Goal: Information Seeking & Learning: Learn about a topic

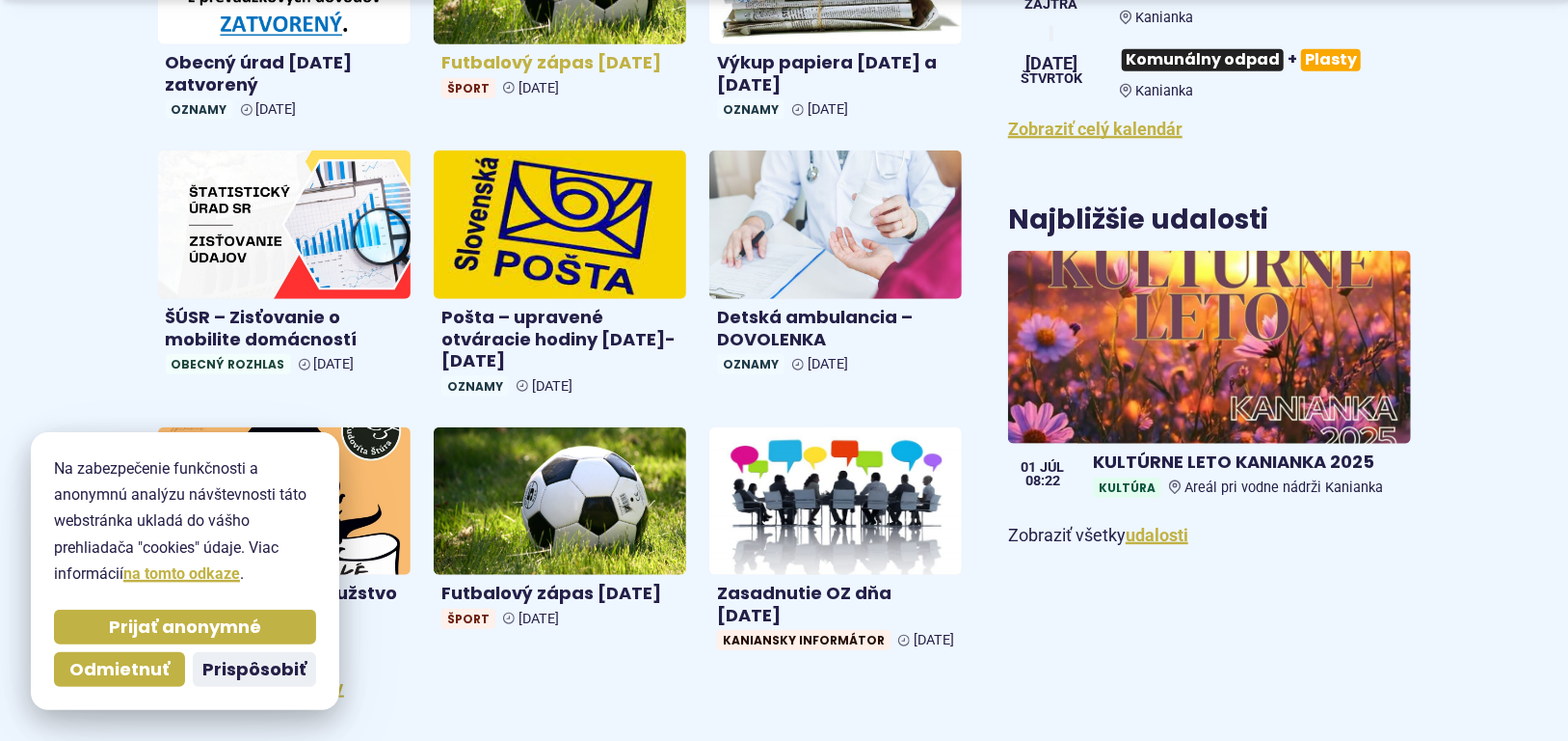
scroll to position [964, 0]
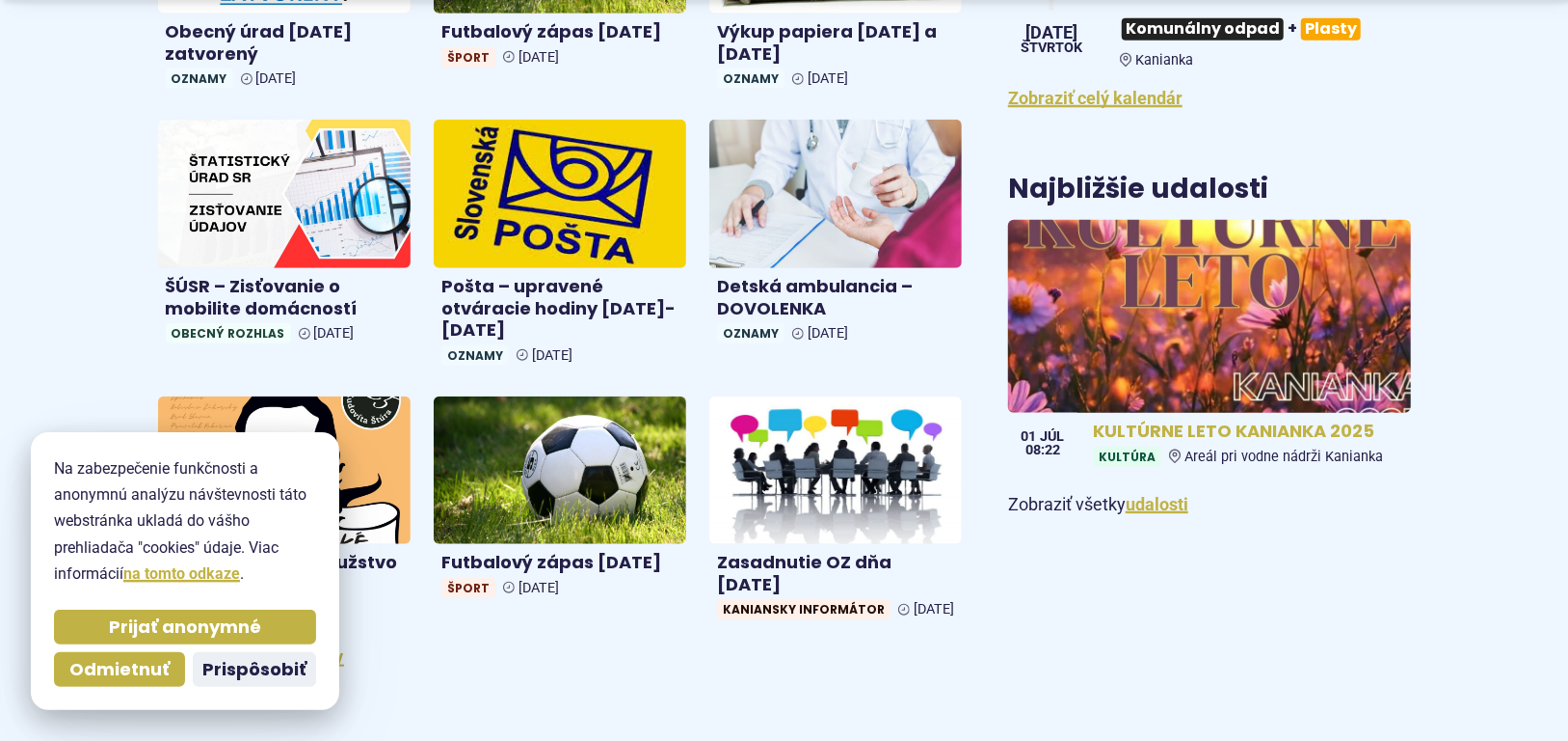
click at [1173, 286] on img at bounding box center [1209, 316] width 463 height 221
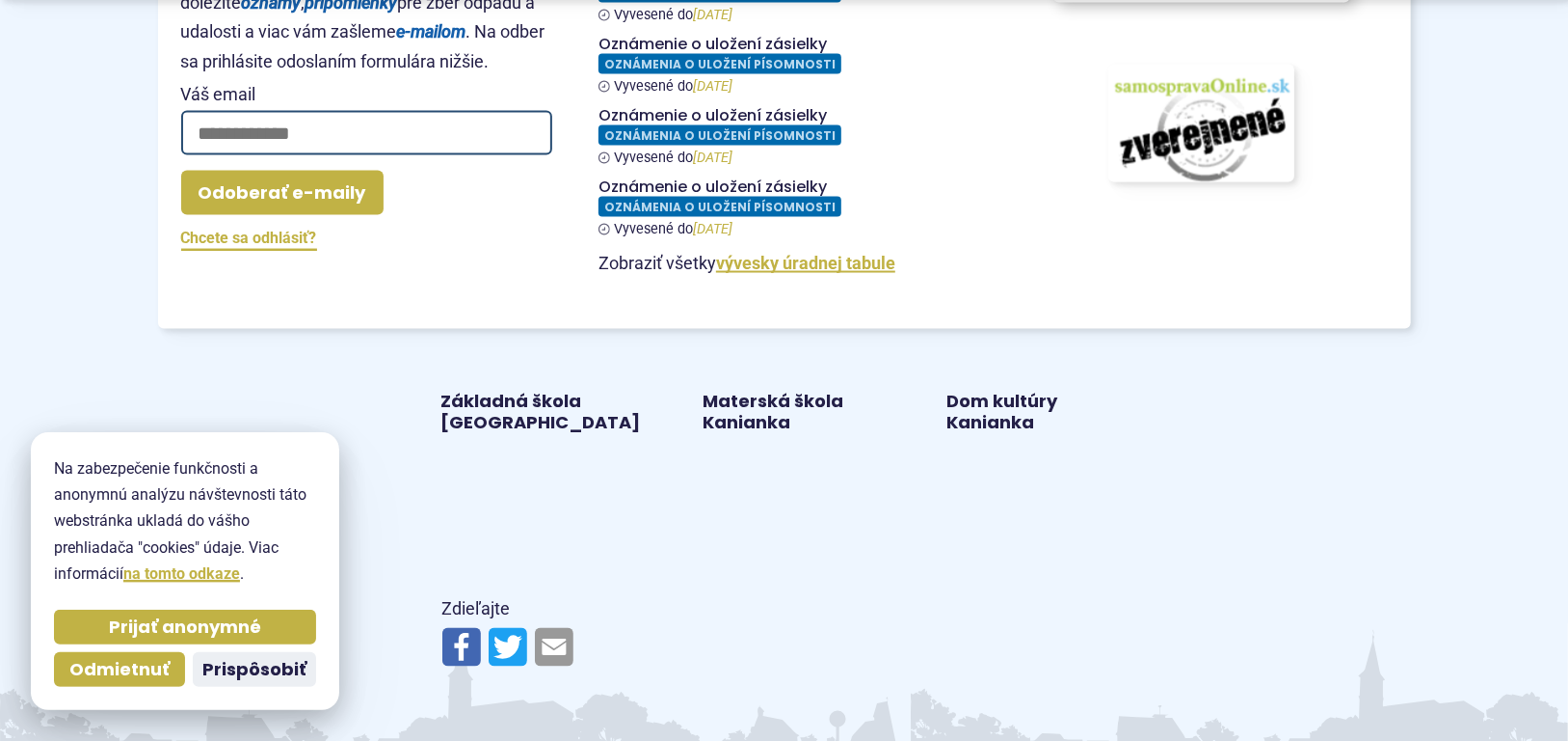
scroll to position [1832, 0]
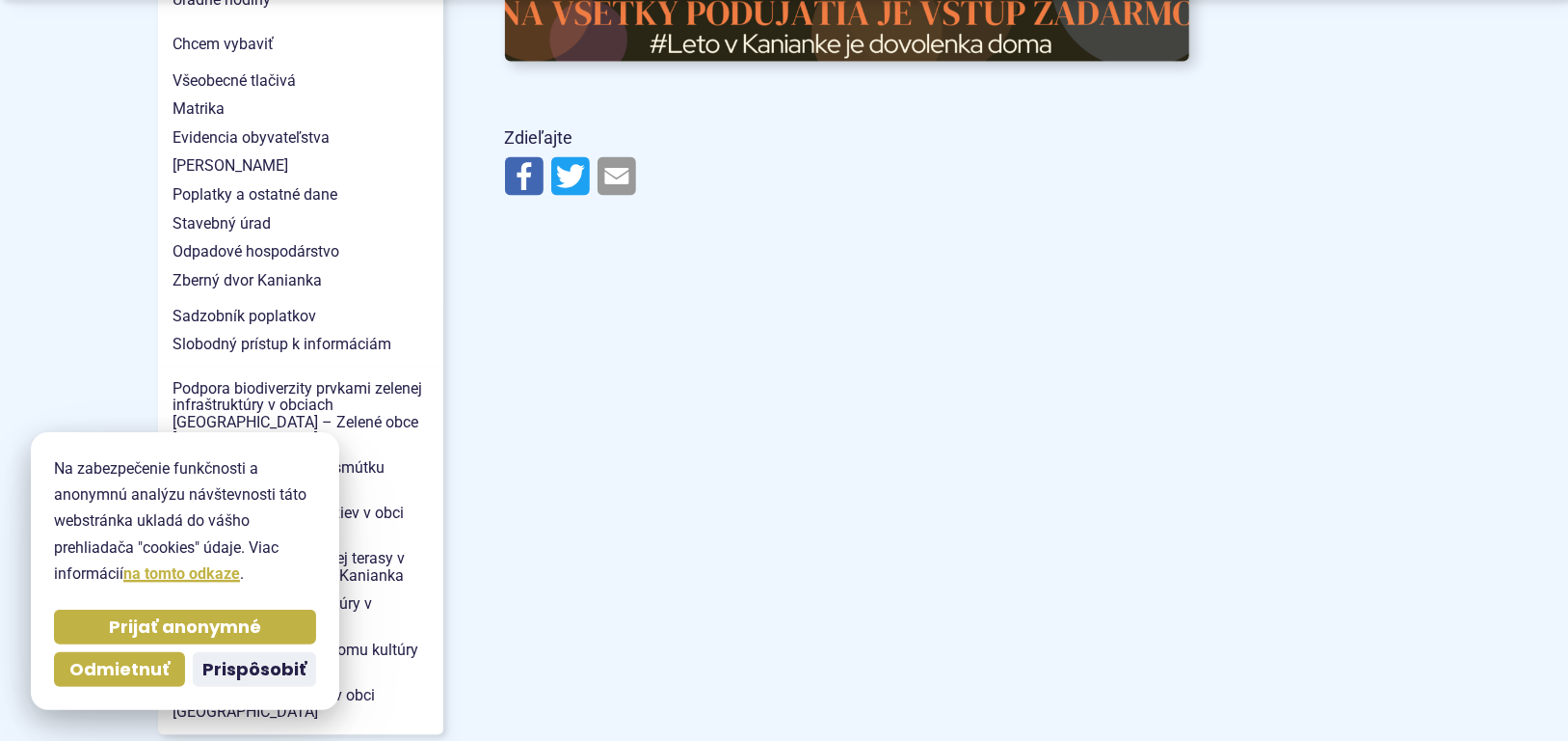
scroll to position [2026, 0]
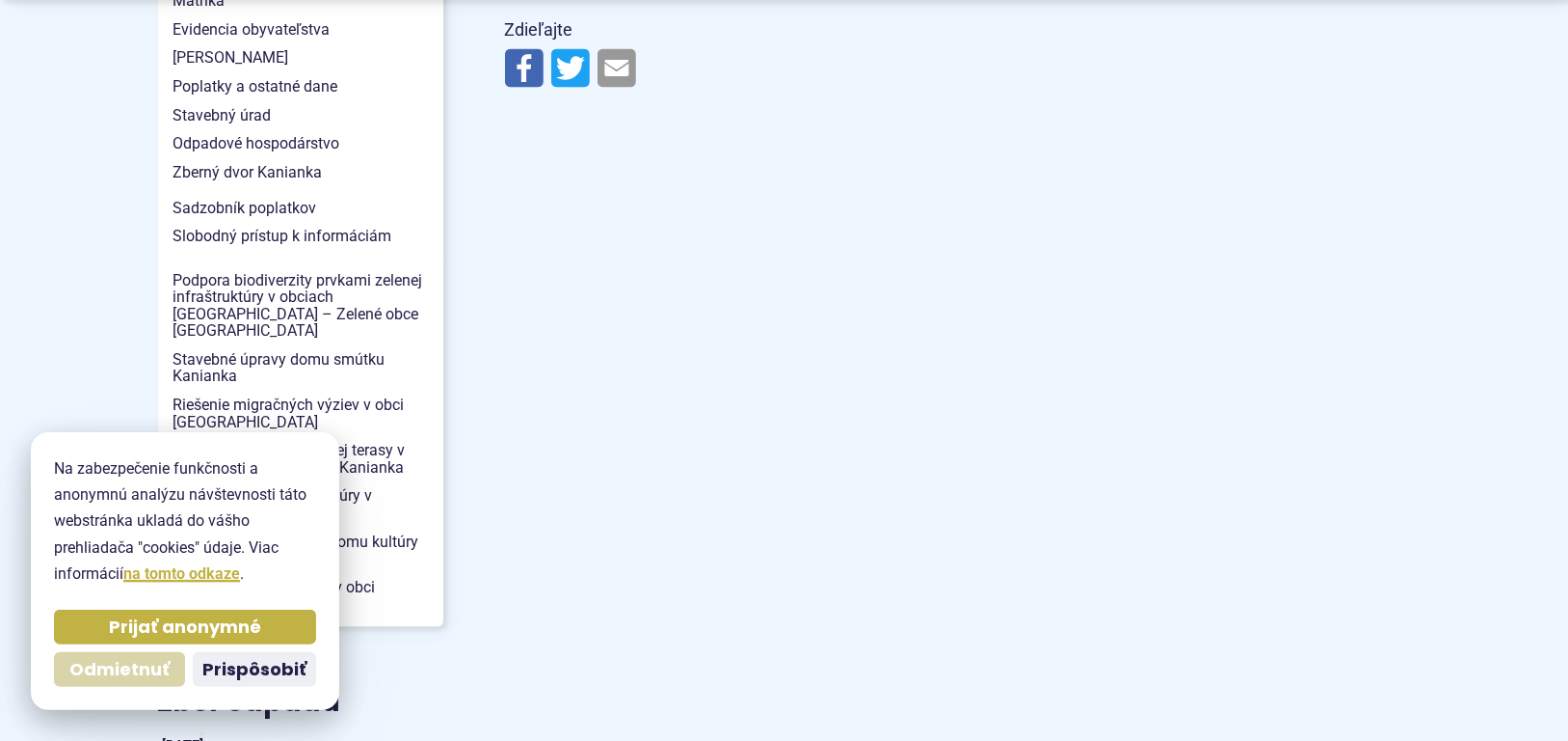
click at [129, 665] on span "Odmietnuť" at bounding box center [120, 669] width 101 height 22
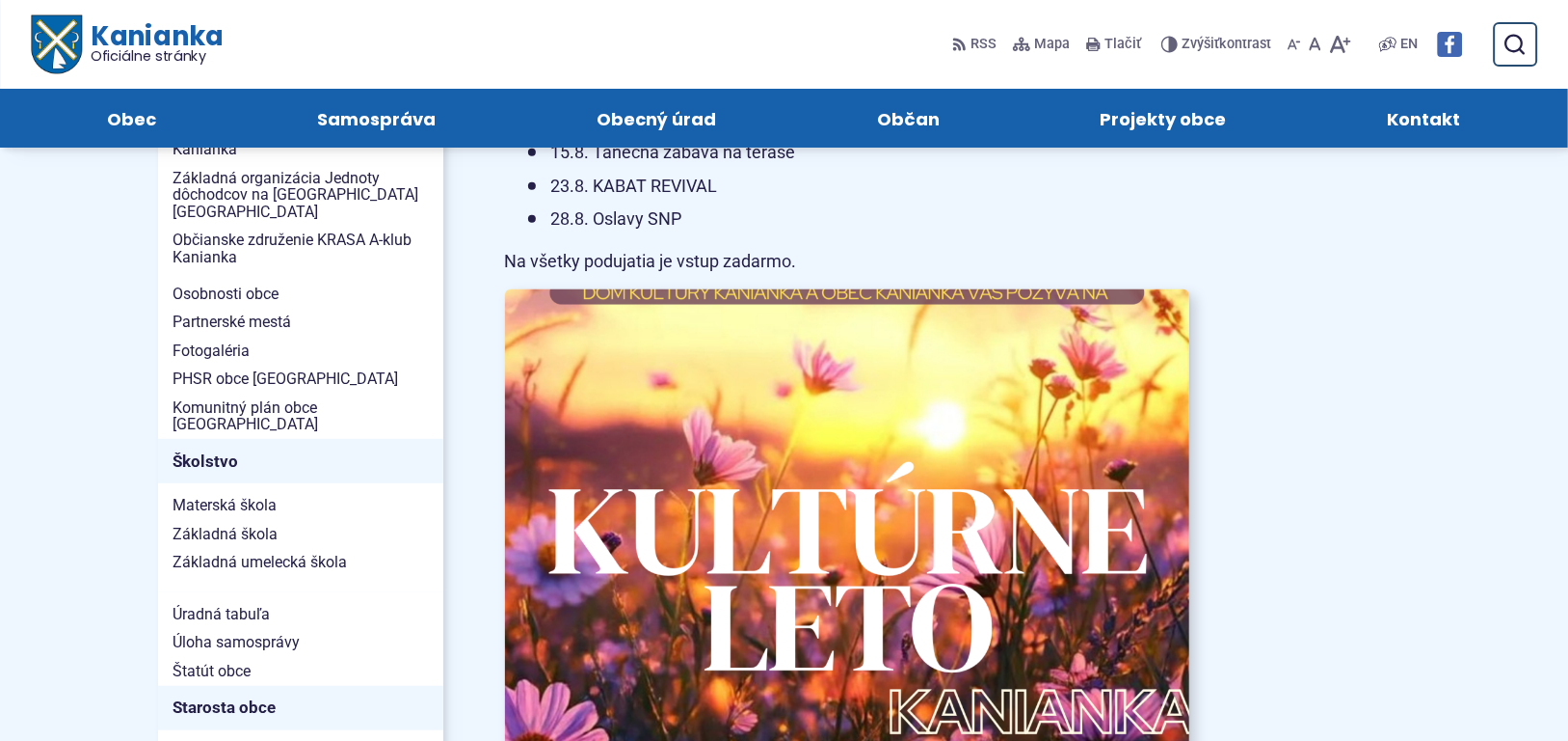
scroll to position [386, 0]
